Goal: Information Seeking & Learning: Find specific fact

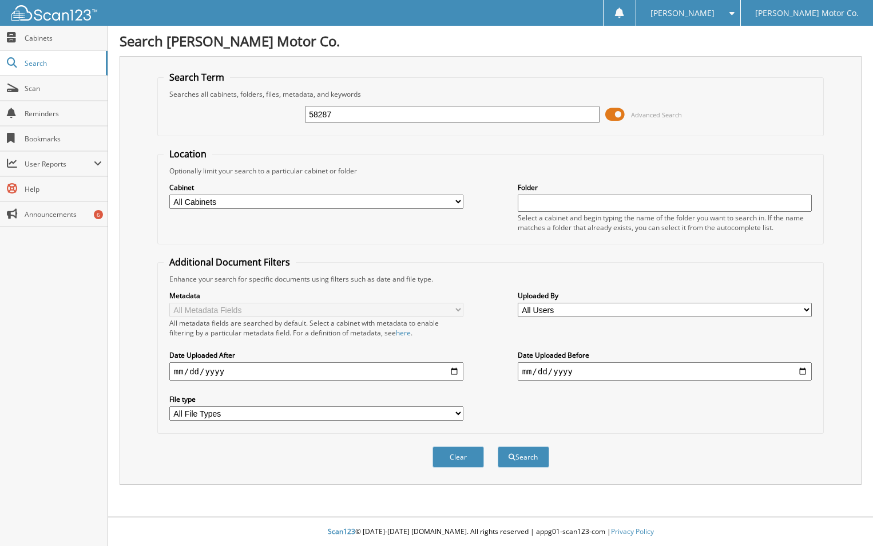
type input "58287"
click at [498, 446] on button "Search" at bounding box center [523, 456] width 51 height 21
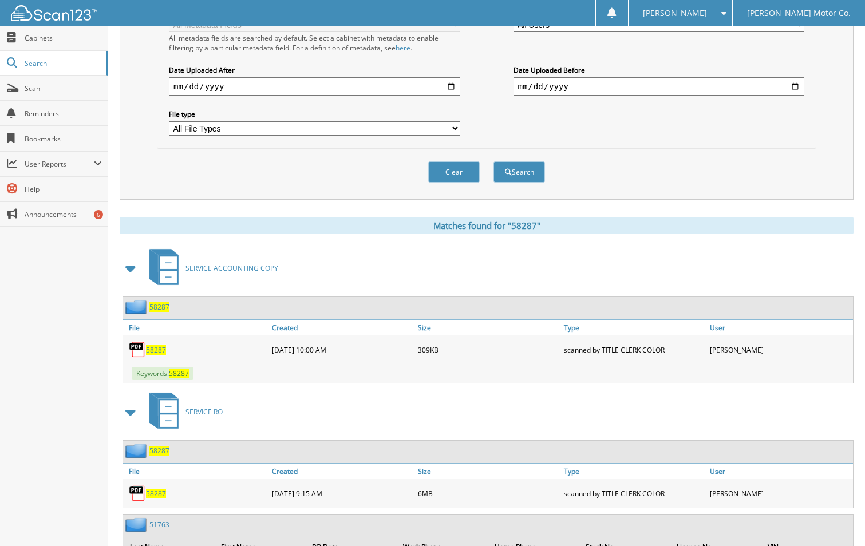
scroll to position [286, 0]
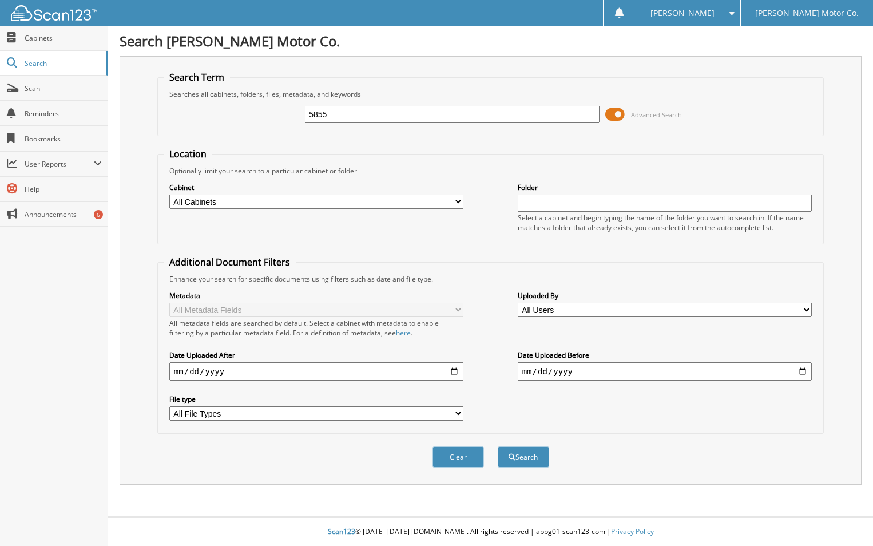
type input "5855"
click at [498, 446] on button "Search" at bounding box center [523, 456] width 51 height 21
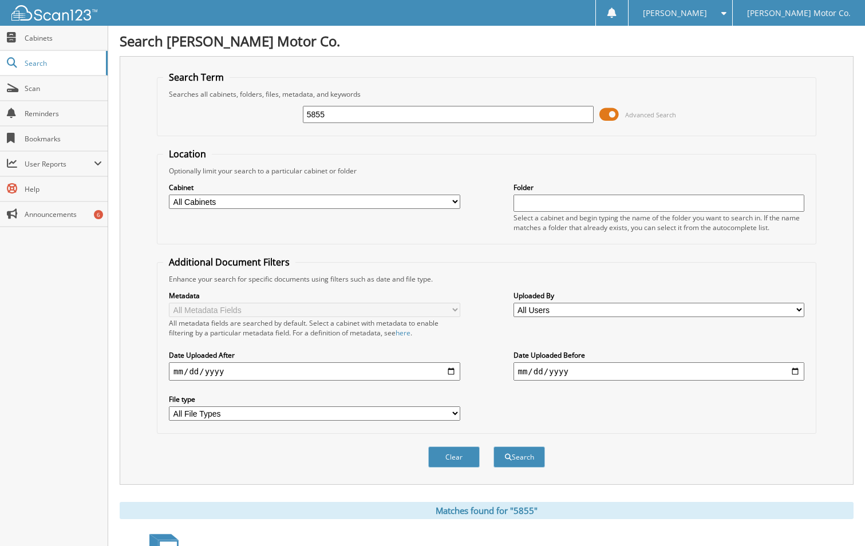
click at [313, 116] on input "5855" at bounding box center [448, 114] width 291 height 17
click at [319, 116] on input "5855" at bounding box center [448, 114] width 291 height 17
type input "58455"
click at [493, 446] on button "Search" at bounding box center [518, 456] width 51 height 21
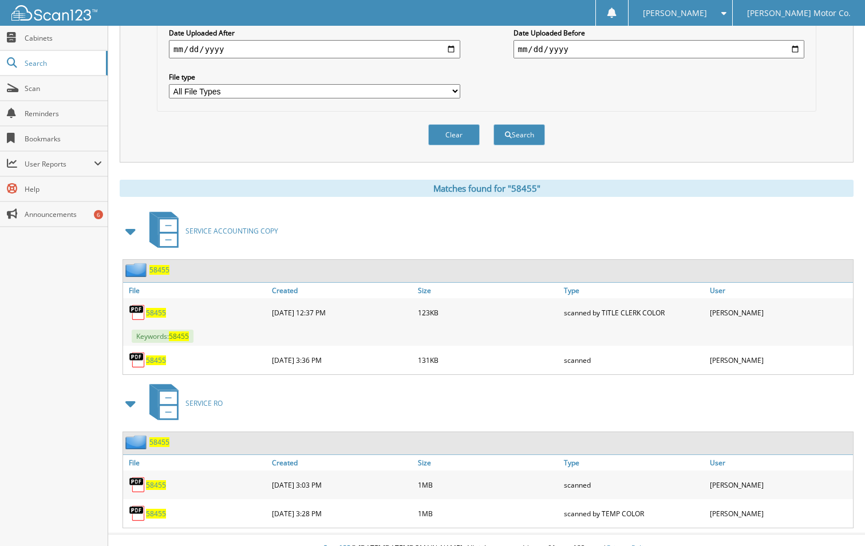
scroll to position [339, 0]
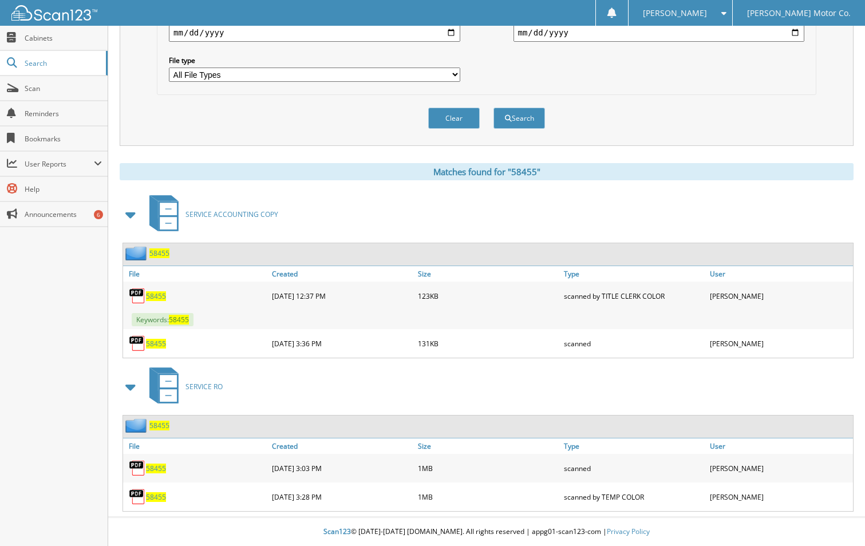
click at [158, 469] on span "58455" at bounding box center [156, 468] width 20 height 10
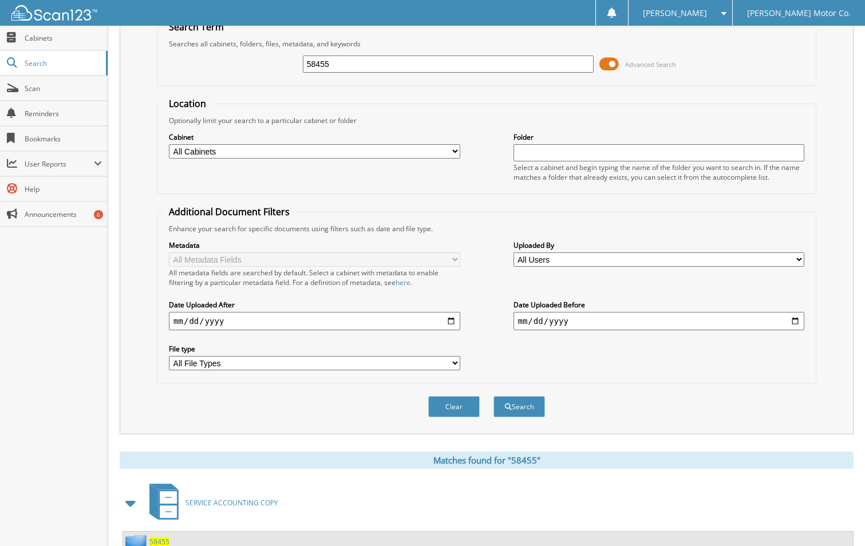
scroll to position [0, 0]
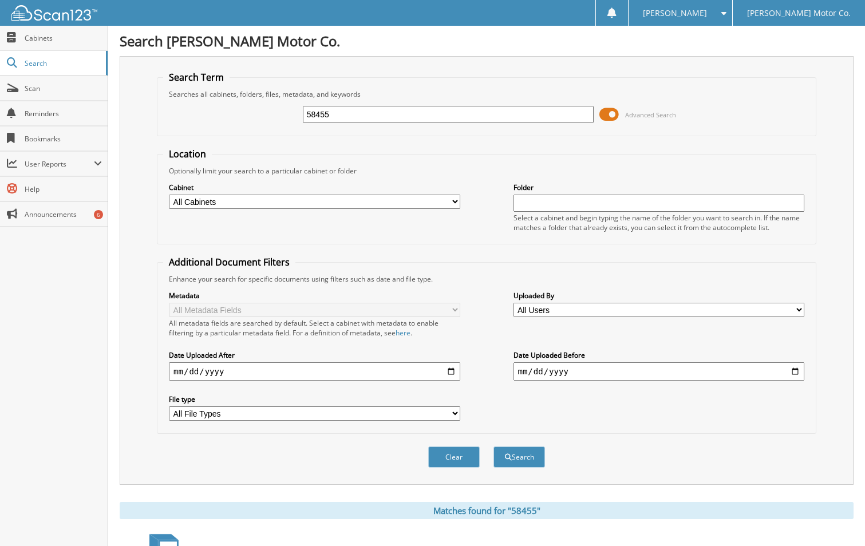
drag, startPoint x: 378, startPoint y: 112, endPoint x: 215, endPoint y: 111, distance: 163.1
click at [215, 111] on div "58455 Advanced Search" at bounding box center [486, 114] width 647 height 31
type input "58464"
click at [493, 446] on button "Search" at bounding box center [518, 456] width 51 height 21
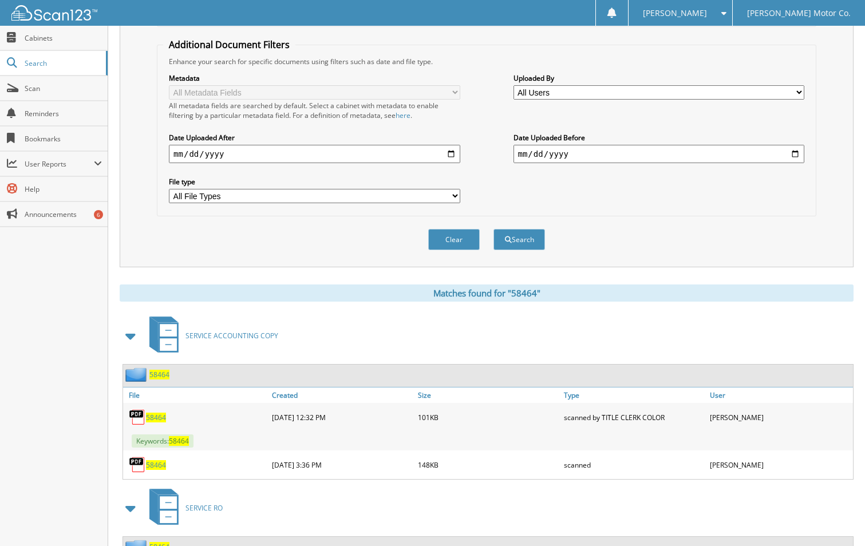
scroll to position [339, 0]
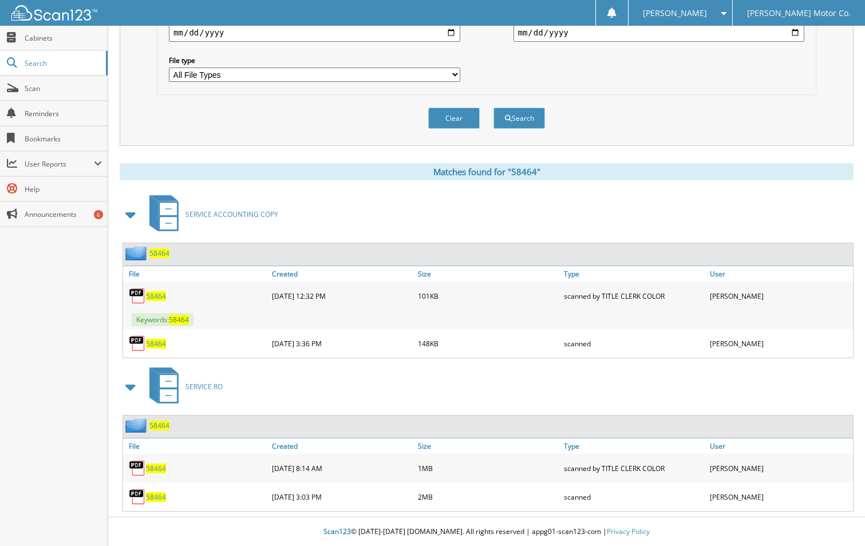
click at [157, 497] on span "58464" at bounding box center [156, 497] width 20 height 10
